Goal: Communication & Community: Answer question/provide support

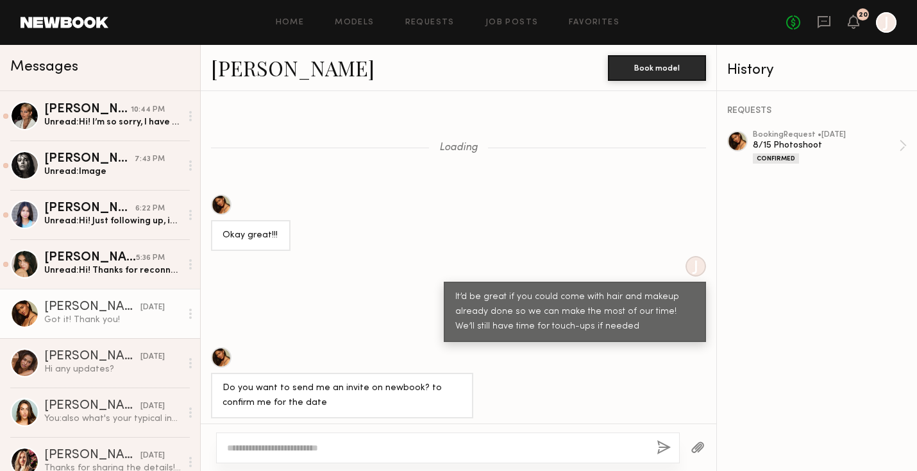
scroll to position [336, 0]
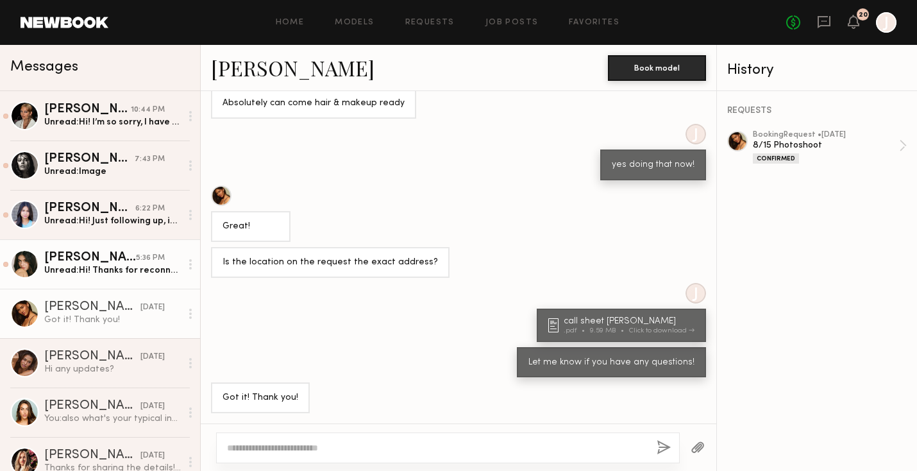
click at [90, 276] on div "Unread: Hi! Thanks for reconnecting it’s been a crazy week! My NB rate is $200/…" at bounding box center [112, 270] width 137 height 12
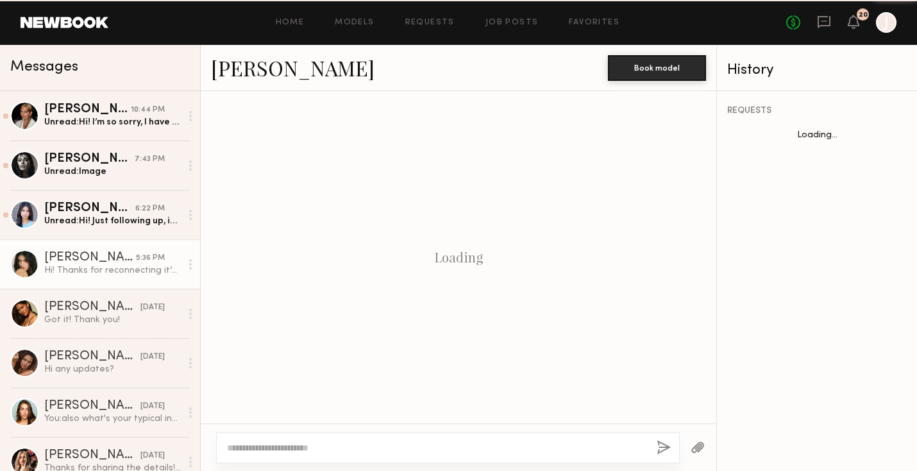
scroll to position [971, 0]
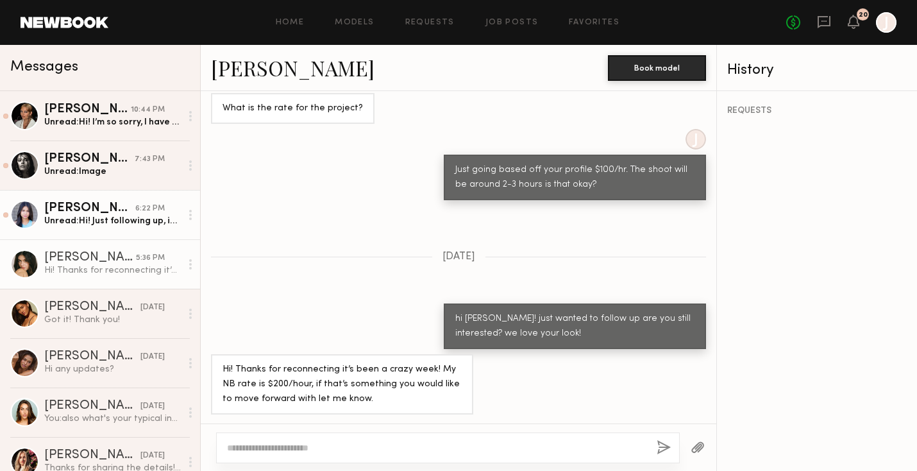
click at [97, 215] on div "Unread: Hi! Just following up, is there any update on the shoot [DATE]?" at bounding box center [112, 221] width 137 height 12
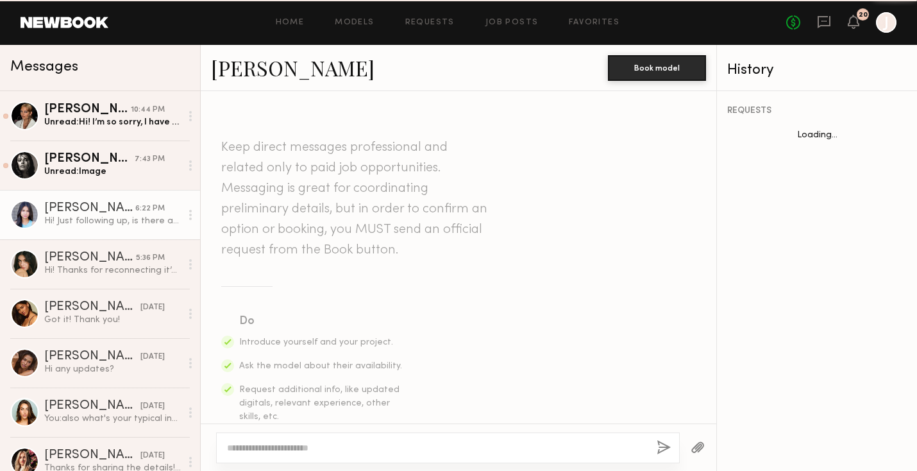
scroll to position [624, 0]
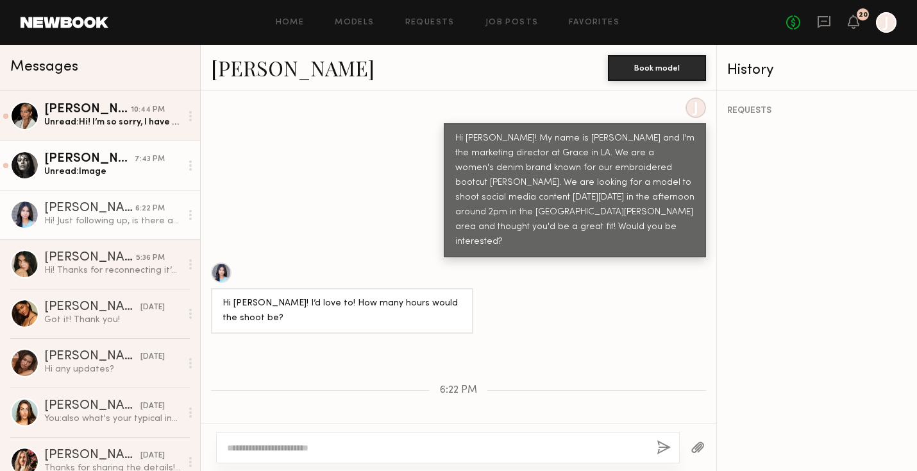
click at [110, 154] on div "[PERSON_NAME]" at bounding box center [89, 159] width 90 height 13
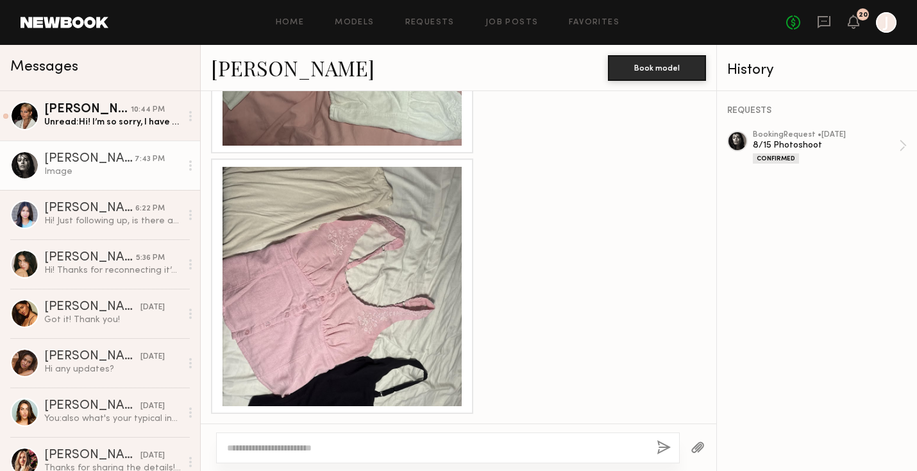
scroll to position [1217, 0]
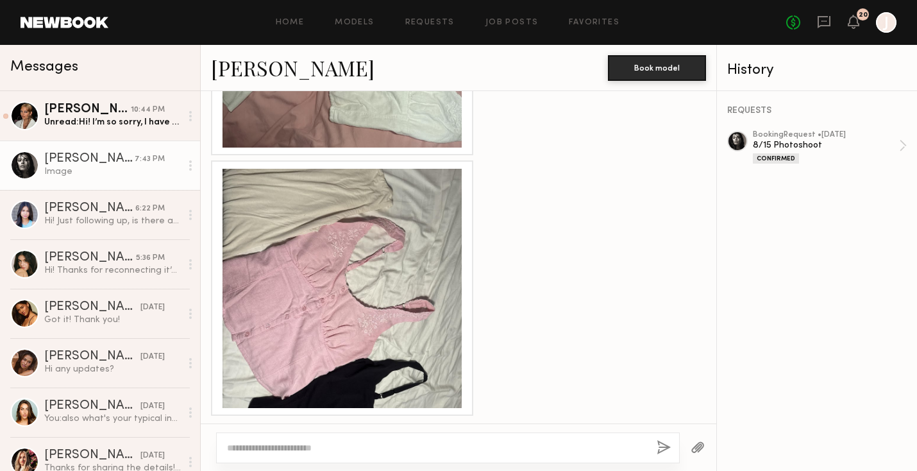
click at [365, 232] on div at bounding box center [342, 288] width 239 height 239
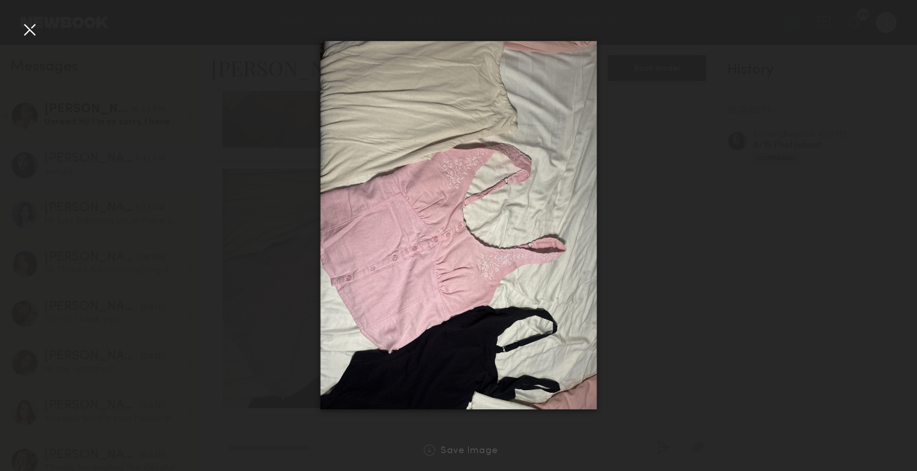
click at [11, 40] on div at bounding box center [458, 225] width 917 height 409
click at [35, 24] on div at bounding box center [29, 29] width 21 height 21
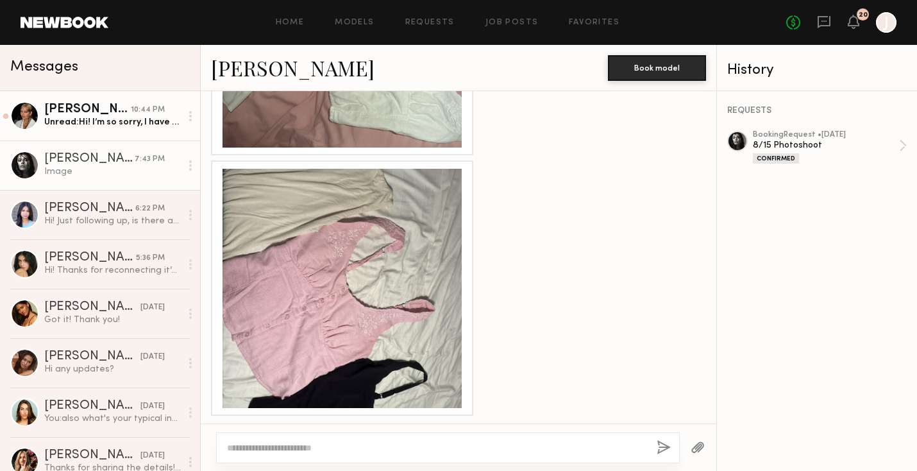
click at [117, 132] on link "[PERSON_NAME] 10:44 PM Unread: Hi! I’m so sorry, I have to last minute cancel f…" at bounding box center [100, 115] width 200 height 49
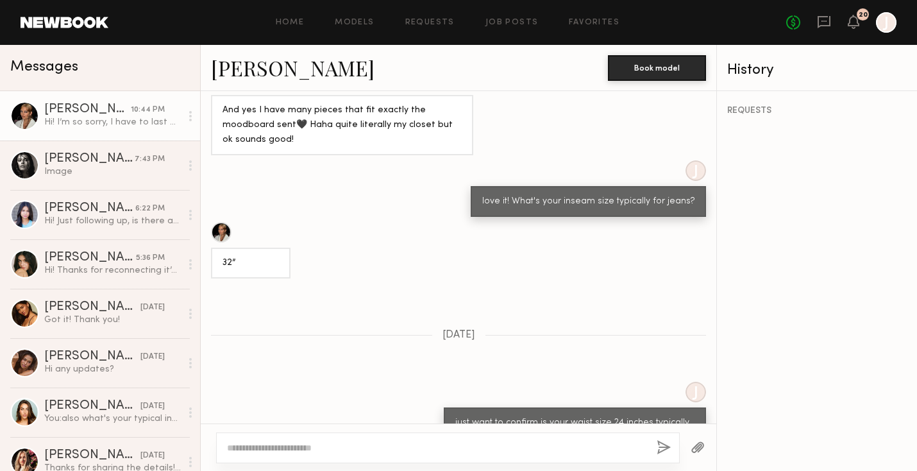
scroll to position [942, 0]
